Goal: Information Seeking & Learning: Understand process/instructions

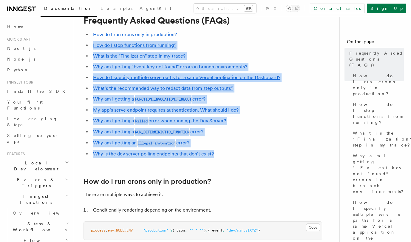
drag, startPoint x: 180, startPoint y: 30, endPoint x: 238, endPoint y: 158, distance: 140.2
click at [238, 158] on ul "How do I run crons only in production? How do I stop functions from running? Wh…" at bounding box center [203, 94] width 239 height 128
click at [238, 158] on li "Why is the dev server polling endpoints that don't exist?" at bounding box center [206, 154] width 231 height 8
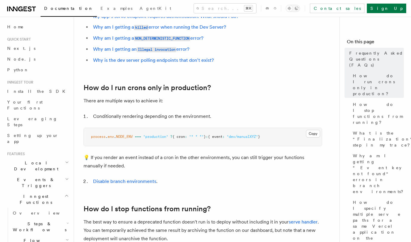
scroll to position [116, 0]
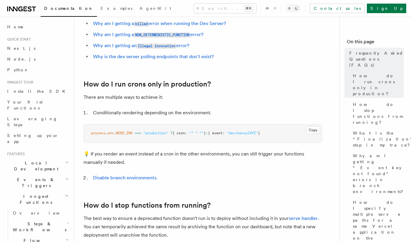
drag, startPoint x: 127, startPoint y: 134, endPoint x: 278, endPoint y: 133, distance: 151.4
click at [278, 133] on pre "process . env . NODE_ENV === "production" ? { cron : "* * *" } : { event : "dev…" at bounding box center [203, 133] width 238 height 18
drag, startPoint x: 282, startPoint y: 133, endPoint x: 137, endPoint y: 133, distance: 144.5
click at [137, 133] on pre "process . env . NODE_ENV === "production" ? { cron : "* * *" } : { event : "dev…" at bounding box center [203, 133] width 238 height 18
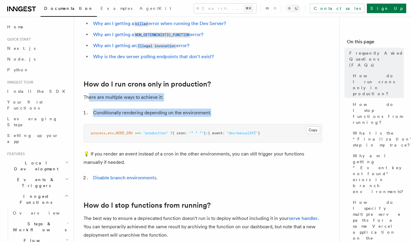
drag, startPoint x: 226, startPoint y: 112, endPoint x: 89, endPoint y: 96, distance: 138.0
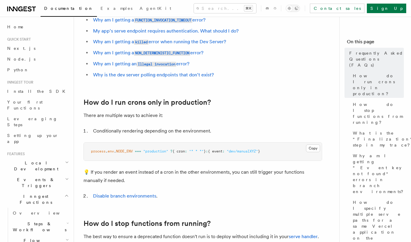
scroll to position [150, 0]
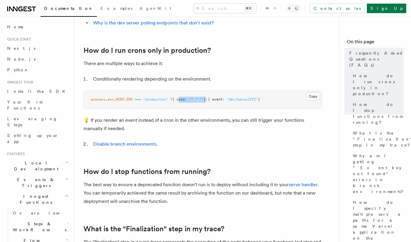
drag, startPoint x: 181, startPoint y: 100, endPoint x: 211, endPoint y: 100, distance: 29.6
click at [211, 100] on span "process . env . NODE_ENV === "production" ? { cron : "* * *" } : { event : "dev…" at bounding box center [175, 99] width 169 height 4
drag, startPoint x: 285, startPoint y: 100, endPoint x: 96, endPoint y: 102, distance: 189.6
click at [96, 102] on pre "process . env . NODE_ENV === "production" ? { cron : "* * *" } : { event : "dev…" at bounding box center [203, 100] width 238 height 18
click at [158, 121] on p "💡 If you render an event instead of a cron in the other environments, you can s…" at bounding box center [203, 124] width 239 height 17
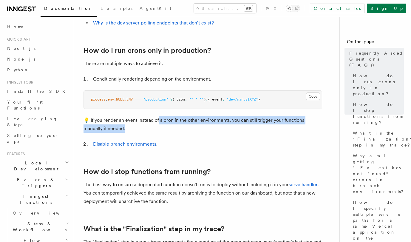
drag, startPoint x: 158, startPoint y: 121, endPoint x: 169, endPoint y: 133, distance: 16.3
click at [169, 133] on p "💡 If you render an event instead of a cron in the other environments, you can s…" at bounding box center [203, 124] width 239 height 17
drag, startPoint x: 169, startPoint y: 133, endPoint x: 90, endPoint y: 117, distance: 80.0
click at [90, 117] on p "💡 If you render an event instead of a cron in the other environments, you can s…" at bounding box center [203, 124] width 239 height 17
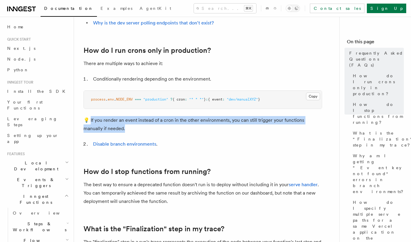
click at [153, 124] on p "💡 If you render an event instead of a cron in the other environments, you can s…" at bounding box center [203, 124] width 239 height 17
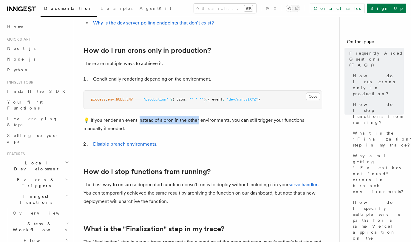
drag, startPoint x: 137, startPoint y: 121, endPoint x: 198, endPoint y: 121, distance: 60.6
click at [197, 121] on p "💡 If you render an event instead of a cron in the other environments, you can s…" at bounding box center [203, 124] width 239 height 17
click at [198, 121] on p "💡 If you render an event instead of a cron in the other environments, you can s…" at bounding box center [203, 124] width 239 height 17
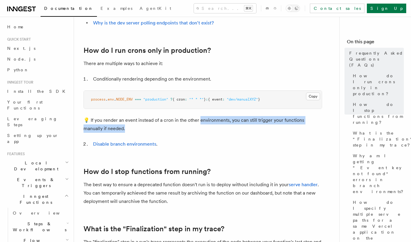
drag, startPoint x: 198, startPoint y: 121, endPoint x: 222, endPoint y: 128, distance: 24.9
click at [222, 128] on p "💡 If you render an event instead of a cron in the other environments, you can s…" at bounding box center [203, 124] width 239 height 17
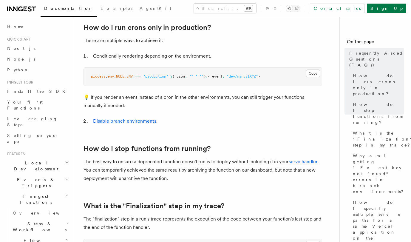
scroll to position [173, 0]
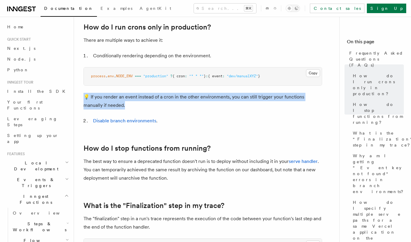
drag, startPoint x: 132, startPoint y: 107, endPoint x: 76, endPoint y: 99, distance: 56.0
click at [129, 102] on p "💡 If you render an event instead of a cron in the other environments, you can s…" at bounding box center [203, 101] width 239 height 17
drag, startPoint x: 129, startPoint y: 102, endPoint x: 93, endPoint y: 98, distance: 36.0
click at [93, 98] on p "💡 If you render an event instead of a cron in the other environments, you can s…" at bounding box center [203, 101] width 239 height 17
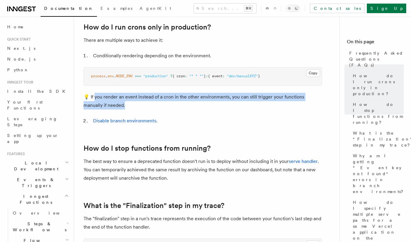
click at [146, 107] on p "💡 If you render an event instead of a cron in the other environments, you can s…" at bounding box center [203, 101] width 239 height 17
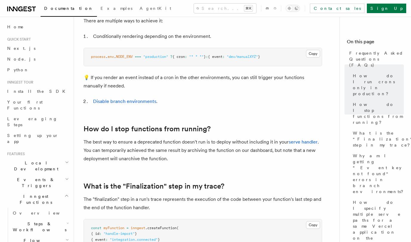
scroll to position [193, 0]
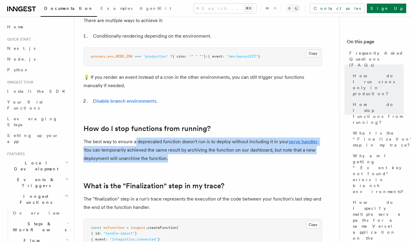
drag, startPoint x: 136, startPoint y: 143, endPoint x: 188, endPoint y: 160, distance: 54.7
click at [188, 160] on p "The best way to ensure a deprecated function doesn't run is to deploy without i…" at bounding box center [203, 150] width 239 height 25
drag, startPoint x: 188, startPoint y: 160, endPoint x: 145, endPoint y: 144, distance: 45.4
click at [145, 144] on p "The best way to ensure a deprecated function doesn't run is to deploy without i…" at bounding box center [203, 150] width 239 height 25
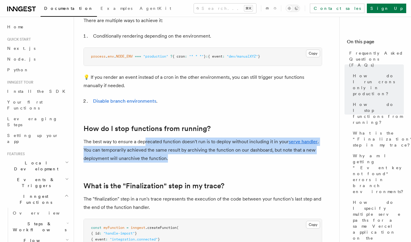
click at [185, 146] on p "The best way to ensure a deprecated function doesn't run is to deploy without i…" at bounding box center [203, 150] width 239 height 25
drag, startPoint x: 185, startPoint y: 146, endPoint x: 202, endPoint y: 158, distance: 20.9
click at [202, 158] on p "The best way to ensure a deprecated function doesn't run is to deploy without i…" at bounding box center [203, 150] width 239 height 25
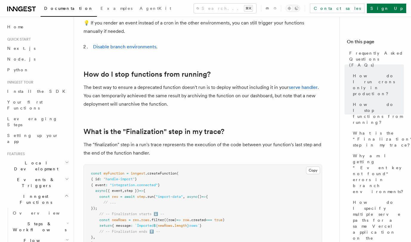
scroll to position [247, 0]
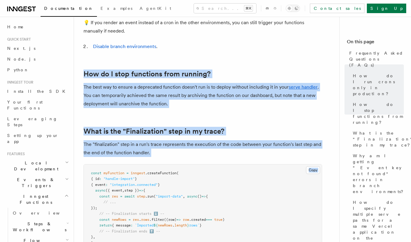
drag, startPoint x: 221, startPoint y: 63, endPoint x: 235, endPoint y: 169, distance: 107.1
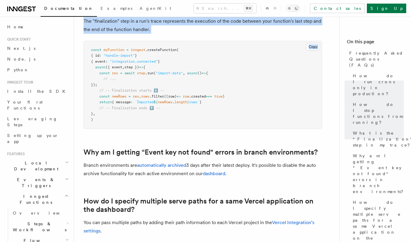
scroll to position [385, 0]
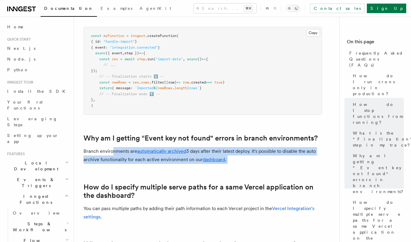
drag, startPoint x: 111, startPoint y: 152, endPoint x: 197, endPoint y: 178, distance: 89.5
click at [242, 159] on p "Branch environments are automatically archived 3 days after their latest deploy…" at bounding box center [203, 155] width 239 height 17
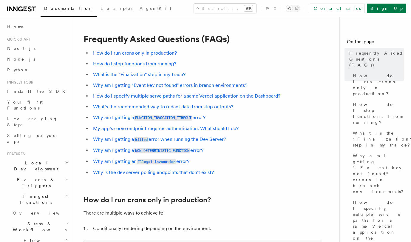
scroll to position [236, 0]
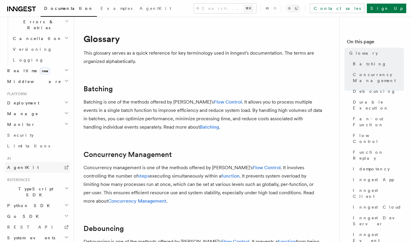
click at [43, 162] on link "AgentKit" at bounding box center [37, 167] width 65 height 11
click at [43, 184] on h2 "TypeScript SDK" at bounding box center [37, 192] width 65 height 17
click at [34, 203] on span "Introduction" at bounding box center [34, 206] width 43 height 6
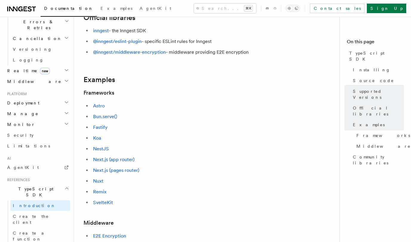
scroll to position [204, 0]
click at [30, 213] on span "Create the client" at bounding box center [41, 219] width 57 height 12
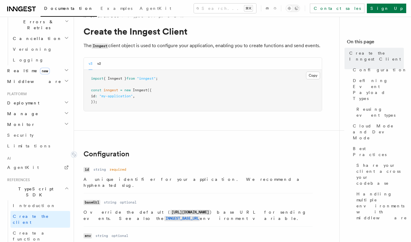
scroll to position [14, 0]
drag, startPoint x: 108, startPoint y: 110, endPoint x: 87, endPoint y: 82, distance: 35.5
click at [86, 82] on pre "import { Inngest } from "inngest" ; const inngest = new Inngest ({ id : "my-app…" at bounding box center [203, 90] width 238 height 41
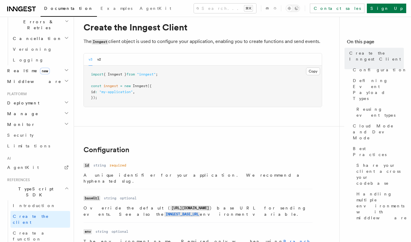
click at [97, 60] on div "v3 v2" at bounding box center [95, 59] width 13 height 12
click at [101, 61] on div "v3 v2" at bounding box center [203, 59] width 238 height 12
click at [99, 59] on button "v2" at bounding box center [99, 59] width 4 height 12
click at [89, 60] on button "v3" at bounding box center [91, 59] width 4 height 12
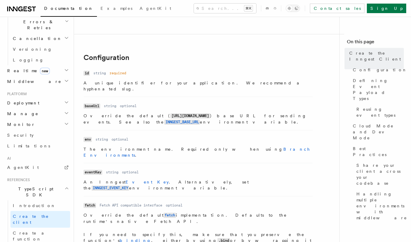
scroll to position [162, 0]
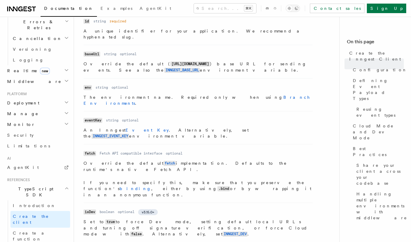
drag, startPoint x: 103, startPoint y: 63, endPoint x: 79, endPoint y: 59, distance: 23.9
click at [136, 67] on p "Override the default ( [URL][DOMAIN_NAME] ) base URL for sending events. See al…" at bounding box center [198, 67] width 229 height 13
drag, startPoint x: 143, startPoint y: 62, endPoint x: 180, endPoint y: 61, distance: 37.1
click at [179, 61] on p "Override the default ( [URL][DOMAIN_NAME] ) base URL for sending events. See al…" at bounding box center [198, 67] width 229 height 13
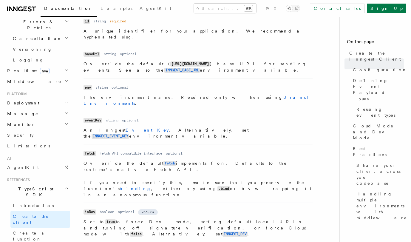
click at [180, 61] on p "Override the default ( [URL][DOMAIN_NAME] ) base URL for sending events. See al…" at bounding box center [198, 67] width 229 height 13
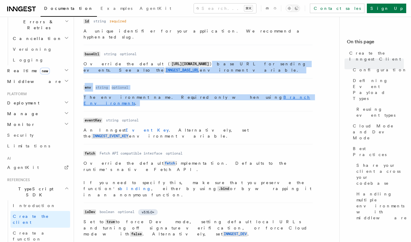
drag, startPoint x: 159, startPoint y: 59, endPoint x: 173, endPoint y: 99, distance: 42.5
click at [173, 99] on ul "Name id Type string Required required Description A unique identifier for your …" at bounding box center [198, 176] width 229 height 319
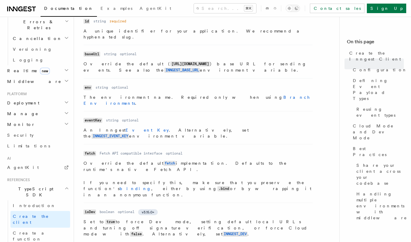
click at [154, 116] on dl "Name eventKey Type string Required optional Description An Inngest Event Key . …" at bounding box center [198, 127] width 229 height 23
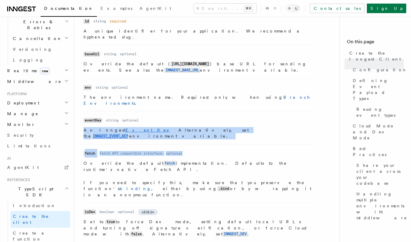
drag, startPoint x: 154, startPoint y: 105, endPoint x: 168, endPoint y: 130, distance: 28.6
click at [168, 130] on ul "Name id Type string Required required Description A unique identifier for your …" at bounding box center [198, 176] width 229 height 319
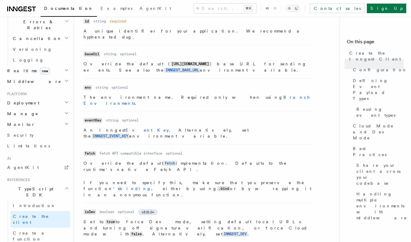
click at [147, 144] on li "Name fetch Type Fetch API compatible interface Required optional Description Ov…" at bounding box center [198, 173] width 229 height 59
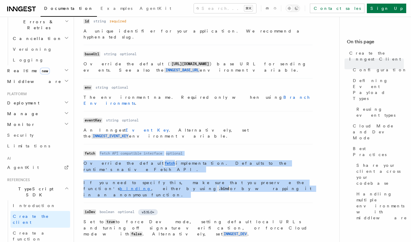
drag, startPoint x: 147, startPoint y: 127, endPoint x: 170, endPoint y: 164, distance: 43.0
click at [170, 164] on li "Name fetch Type Fetch API compatible interface Required optional Description Ov…" at bounding box center [198, 173] width 229 height 59
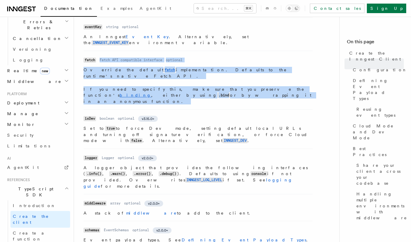
scroll to position [256, 0]
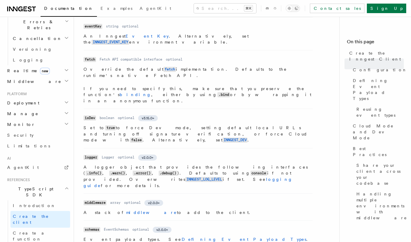
click at [166, 125] on p "Set to true to force Dev mode, setting default local URLs and turning off signa…" at bounding box center [198, 134] width 229 height 19
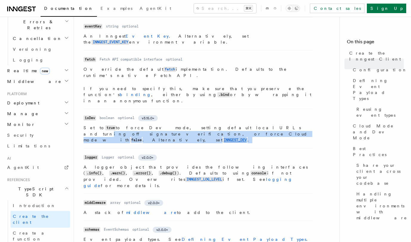
drag, startPoint x: 166, startPoint y: 107, endPoint x: 204, endPoint y: 97, distance: 39.3
click at [204, 125] on p "Set to true to force Dev mode, setting default local URLs and turning off signa…" at bounding box center [198, 134] width 229 height 19
drag, startPoint x: 204, startPoint y: 97, endPoint x: 217, endPoint y: 108, distance: 16.7
click at [217, 125] on p "Set to true to force Dev mode, setting default local URLs and turning off signa…" at bounding box center [198, 134] width 229 height 19
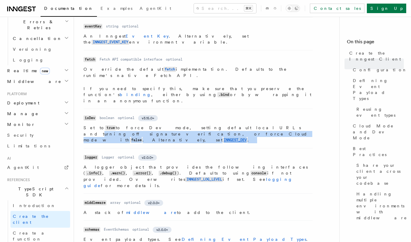
click at [217, 125] on p "Set to true to force Dev mode, setting default local URLs and turning off signa…" at bounding box center [198, 134] width 229 height 19
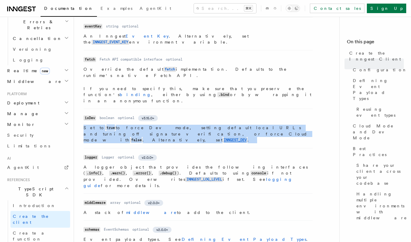
drag, startPoint x: 217, startPoint y: 108, endPoint x: 203, endPoint y: 95, distance: 19.0
click at [203, 114] on dl "Name isDev Type boolean Required optional Version v3.15.0+ Description Set to t…" at bounding box center [198, 129] width 229 height 30
drag, startPoint x: 203, startPoint y: 95, endPoint x: 213, endPoint y: 110, distance: 18.1
click at [213, 110] on li "Name isDev Type boolean Required optional Version v3.15.0+ Description Set to t…" at bounding box center [198, 128] width 229 height 39
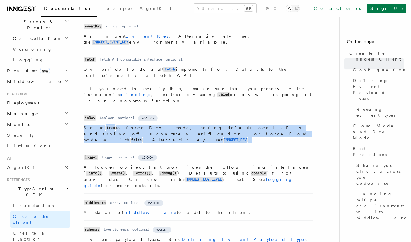
click at [213, 110] on li "Name isDev Type boolean Required optional Version v3.15.0+ Description Set to t…" at bounding box center [198, 128] width 229 height 39
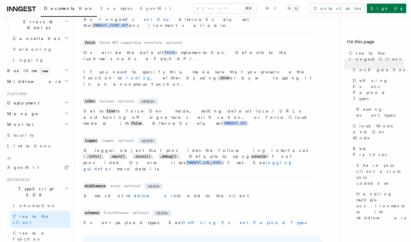
scroll to position [275, 0]
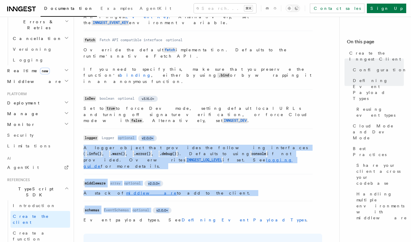
drag, startPoint x: 116, startPoint y: 103, endPoint x: 151, endPoint y: 169, distance: 74.7
click at [151, 169] on ul "Name id Type string Required required Description A unique identifier for your …" at bounding box center [198, 63] width 229 height 319
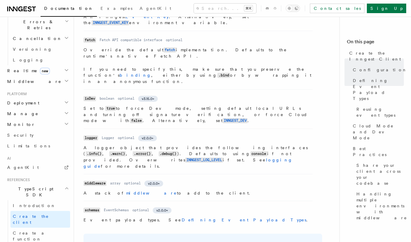
click at [191, 201] on li "Name schemas Type EventSchemas Required optional Version v2.0.0+ Description Ev…" at bounding box center [198, 212] width 229 height 22
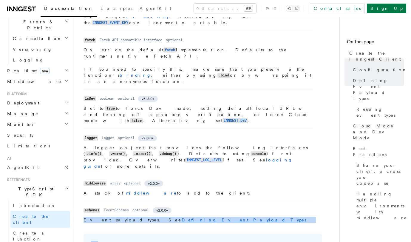
drag, startPoint x: 191, startPoint y: 154, endPoint x: 208, endPoint y: 180, distance: 31.2
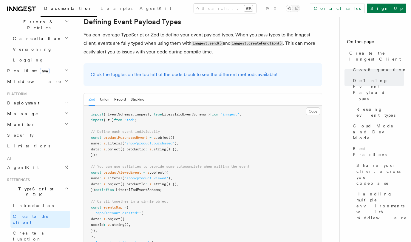
scroll to position [542, 0]
click at [126, 112] on span "{ EventSchemas" at bounding box center [118, 114] width 29 height 4
click at [141, 112] on span "Inngest" at bounding box center [142, 114] width 15 height 4
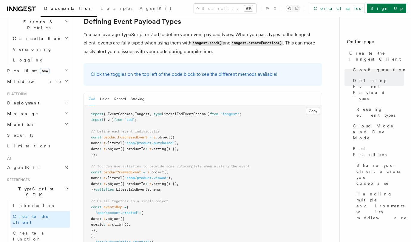
click at [168, 105] on pre "import { EventSchemas , Inngest , type LiteralZodEventSchema } from "inngest" ;…" at bounding box center [203, 213] width 238 height 216
click at [191, 112] on span "LiteralZodEventSchema }" at bounding box center [186, 114] width 48 height 4
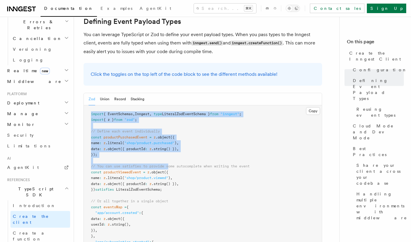
drag, startPoint x: 91, startPoint y: 70, endPoint x: 171, endPoint y: 118, distance: 93.0
click at [171, 118] on pre "import { EventSchemas , Inngest , type LiteralZodEventSchema } from "inngest" ;…" at bounding box center [203, 213] width 238 height 216
click at [143, 110] on pre "import { EventSchemas , Inngest , type LiteralZodEventSchema } from "inngest" ;…" at bounding box center [203, 213] width 238 height 216
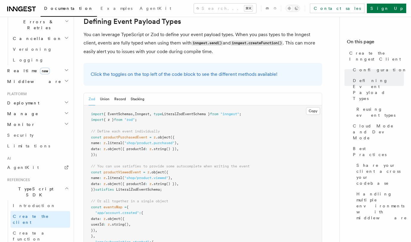
click at [130, 108] on pre "import { EventSchemas , Inngest , type LiteralZodEventSchema } from "inngest" ;…" at bounding box center [203, 213] width 238 height 216
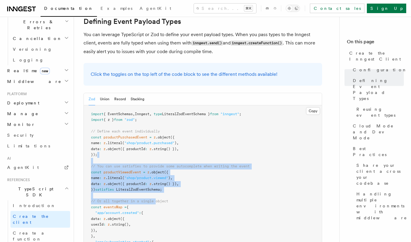
drag, startPoint x: 130, startPoint y: 108, endPoint x: 157, endPoint y: 154, distance: 53.0
click at [157, 154] on pre "import { EventSchemas , Inngest , type LiteralZodEventSchema } from "inngest" ;…" at bounding box center [203, 213] width 238 height 216
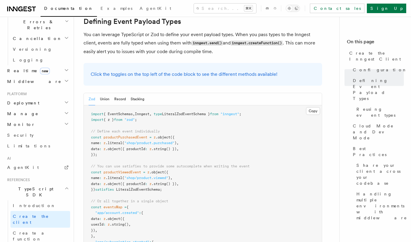
click at [176, 145] on pre "import { EventSchemas , Inngest , type LiteralZodEventSchema } from "inngest" ;…" at bounding box center [203, 213] width 238 height 216
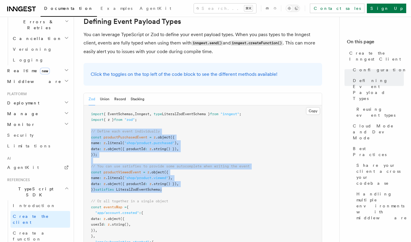
drag, startPoint x: 179, startPoint y: 144, endPoint x: 89, endPoint y: 86, distance: 106.8
click at [89, 105] on pre "import { EventSchemas , Inngest , type LiteralZodEventSchema } from "inngest" ;…" at bounding box center [203, 213] width 238 height 216
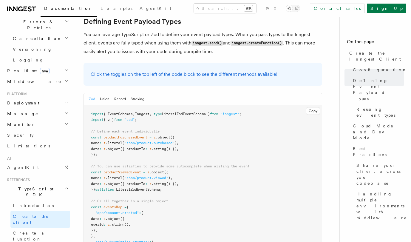
click at [133, 108] on pre "import { EventSchemas , Inngest , type LiteralZodEventSchema } from "inngest" ;…" at bounding box center [203, 213] width 238 height 216
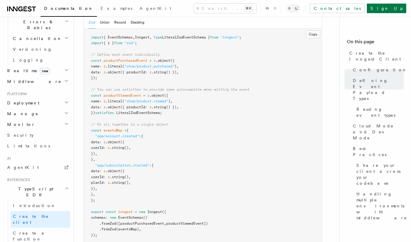
scroll to position [619, 0]
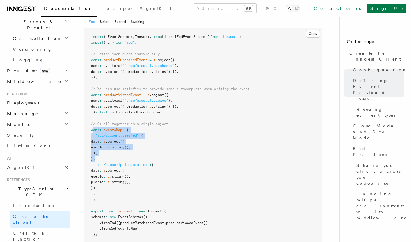
drag, startPoint x: 92, startPoint y: 84, endPoint x: 121, endPoint y: 112, distance: 39.9
click at [121, 112] on pre "import { EventSchemas , Inngest , type LiteralZodEventSchema } from "inngest" ;…" at bounding box center [203, 136] width 238 height 216
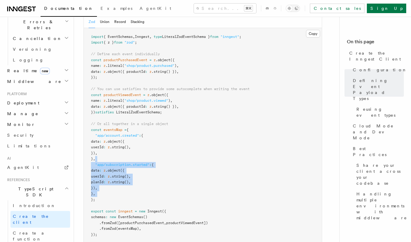
drag, startPoint x: 121, startPoint y: 112, endPoint x: 134, endPoint y: 146, distance: 36.7
click at [134, 146] on pre "import { EventSchemas , Inngest , type LiteralZodEventSchema } from "inngest" ;…" at bounding box center [203, 136] width 238 height 216
click at [133, 147] on pre "import { EventSchemas , Inngest , type LiteralZodEventSchema } from "inngest" ;…" at bounding box center [203, 136] width 238 height 216
drag, startPoint x: 133, startPoint y: 147, endPoint x: 87, endPoint y: 85, distance: 77.1
click at [87, 85] on pre "import { EventSchemas , Inngest , type LiteralZodEventSchema } from "inngest" ;…" at bounding box center [203, 136] width 238 height 216
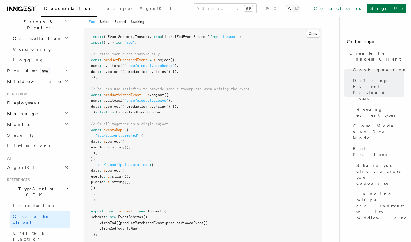
click at [130, 157] on pre "import { EventSchemas , Inngest , type LiteralZodEventSchema } from "inngest" ;…" at bounding box center [203, 136] width 238 height 216
click at [124, 209] on span "inngest" at bounding box center [125, 211] width 15 height 4
drag, startPoint x: 94, startPoint y: 171, endPoint x: 148, endPoint y: 171, distance: 53.7
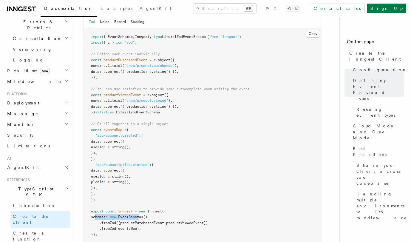
click at [147, 215] on span "schemas : new EventSchemas ()" at bounding box center [119, 217] width 56 height 4
click at [138, 215] on span "EventSchemas" at bounding box center [130, 217] width 25 height 4
drag, startPoint x: 100, startPoint y: 177, endPoint x: 225, endPoint y: 179, distance: 124.5
click at [225, 179] on pre "import { EventSchemas , Inngest , type LiteralZodEventSchema } from "inngest" ;…" at bounding box center [203, 136] width 238 height 216
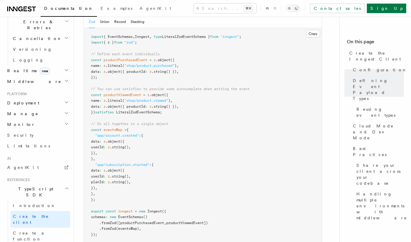
click at [134, 194] on pre "import { EventSchemas , Inngest , type LiteralZodEventSchema } from "inngest" ;…" at bounding box center [203, 136] width 238 height 216
click at [127, 193] on pre "import { EventSchemas , Inngest , type LiteralZodEventSchema } from "inngest" ;…" at bounding box center [203, 136] width 238 height 216
drag, startPoint x: 99, startPoint y: 176, endPoint x: 207, endPoint y: 177, distance: 108.7
click at [207, 221] on span ".fromZod ([productPurchasedEvent , productViewedEvent])" at bounding box center [149, 223] width 117 height 4
click at [173, 190] on pre "import { EventSchemas , Inngest , type LiteralZodEventSchema } from "inngest" ;…" at bounding box center [203, 136] width 238 height 216
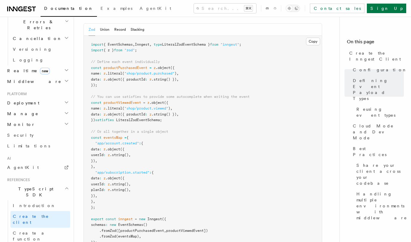
scroll to position [622, 0]
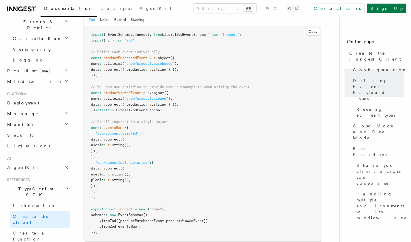
click at [174, 190] on pre "import { EventSchemas , Inngest , type LiteralZodEventSchema } from "inngest" ;…" at bounding box center [203, 134] width 238 height 216
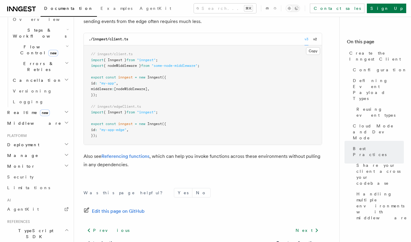
scroll to position [203, 0]
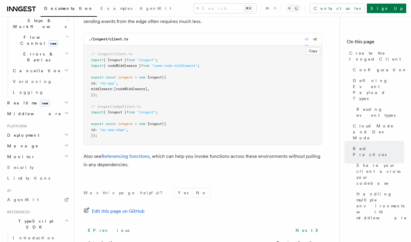
click at [21, 132] on span "Deployment" at bounding box center [22, 135] width 35 height 6
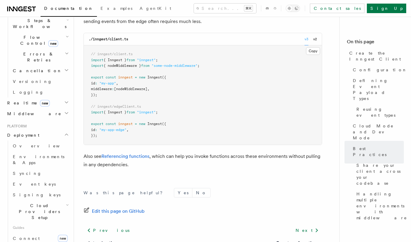
click at [21, 132] on span "Deployment" at bounding box center [22, 135] width 35 height 6
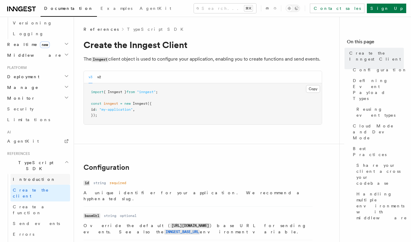
scroll to position [262, 0]
click at [21, 117] on span "Limitations" at bounding box center [28, 119] width 43 height 5
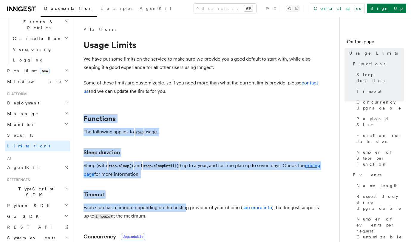
drag, startPoint x: 140, startPoint y: 112, endPoint x: 185, endPoint y: 206, distance: 104.7
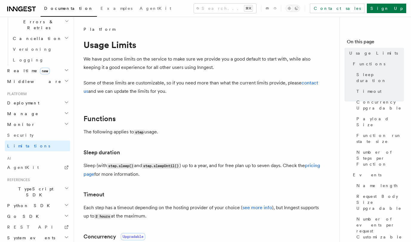
click at [188, 194] on h3 "Timeout" at bounding box center [203, 194] width 239 height 8
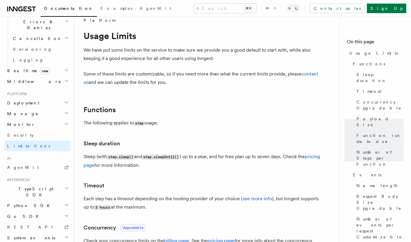
scroll to position [0, 0]
